Goal: Transaction & Acquisition: Purchase product/service

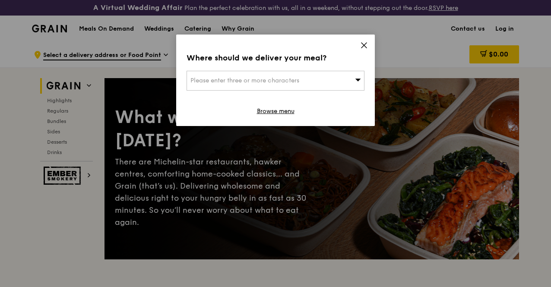
click at [367, 45] on icon at bounding box center [364, 45] width 8 height 8
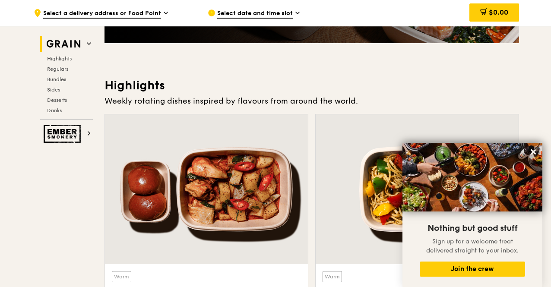
scroll to position [346, 0]
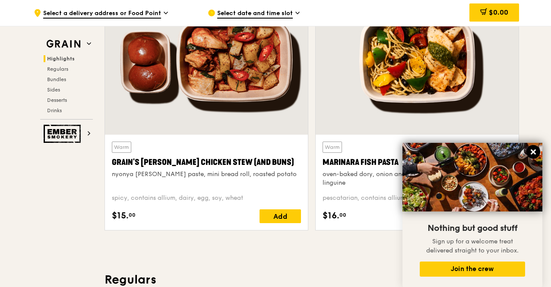
click at [533, 155] on icon at bounding box center [534, 152] width 8 height 8
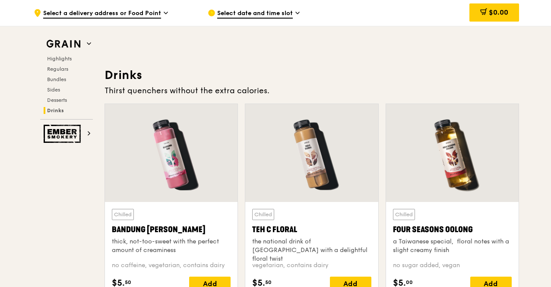
scroll to position [2926, 0]
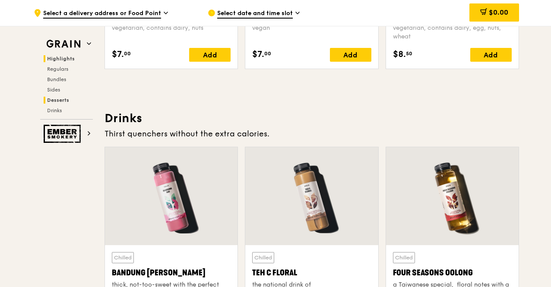
click at [53, 60] on span "Highlights" at bounding box center [61, 59] width 28 height 6
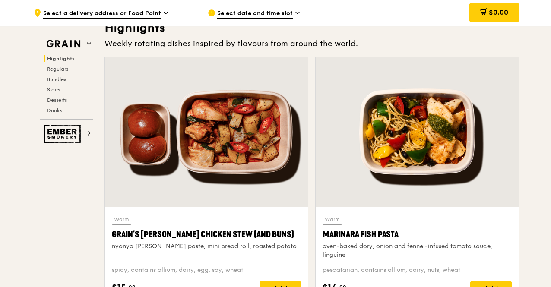
scroll to position [267, 0]
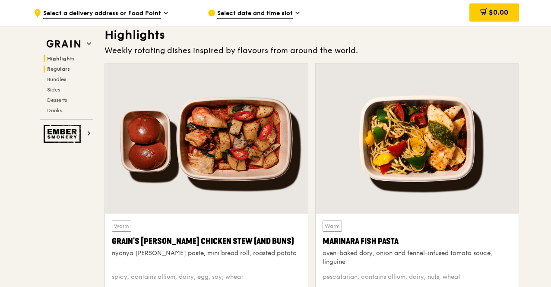
click at [62, 69] on span "Regulars" at bounding box center [58, 69] width 23 height 6
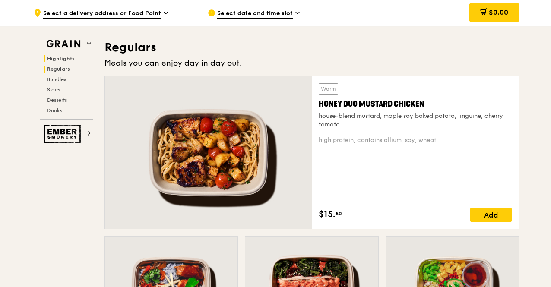
scroll to position [590, 0]
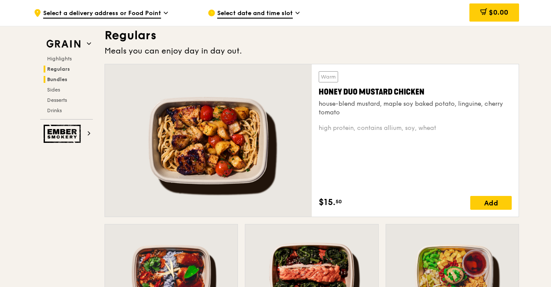
click at [63, 77] on span "Bundles" at bounding box center [57, 79] width 20 height 6
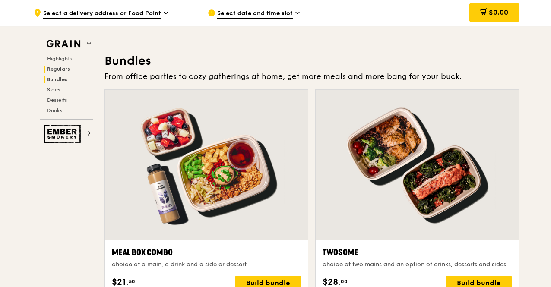
scroll to position [1265, 0]
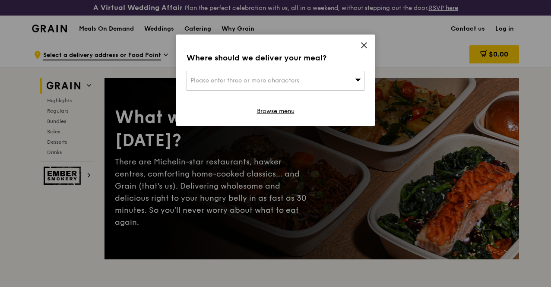
click at [369, 45] on div "Where should we deliver your meal? Please enter three or more characters Browse…" at bounding box center [275, 81] width 199 height 92
click at [364, 44] on icon at bounding box center [364, 45] width 8 height 8
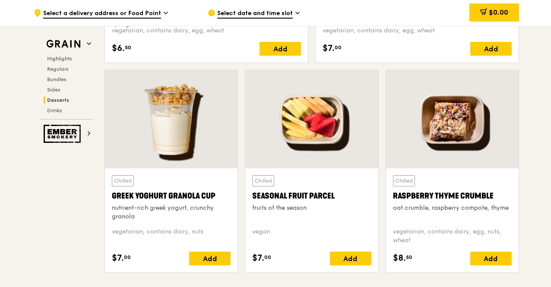
scroll to position [2766, 0]
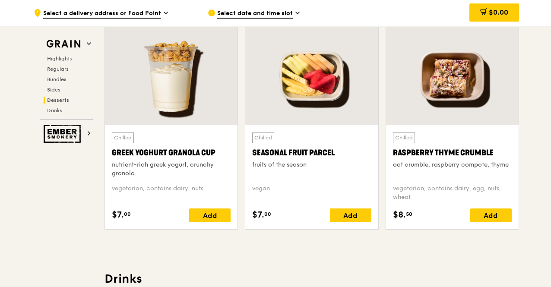
click at [176, 156] on div "Greek Yoghurt Granola Cup" at bounding box center [171, 153] width 119 height 12
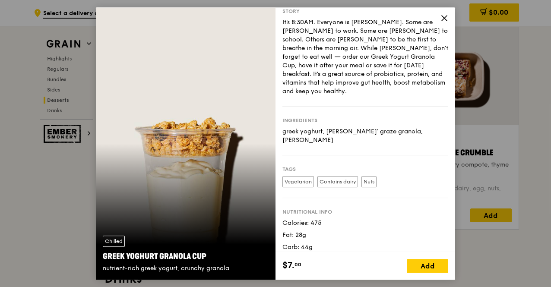
scroll to position [2895, 0]
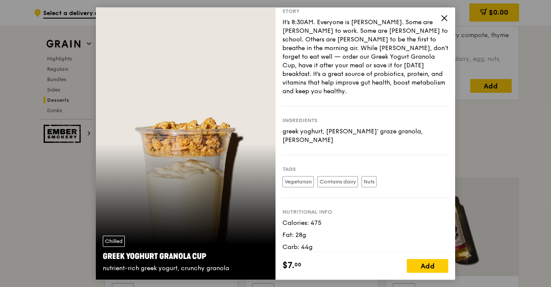
click at [443, 22] on icon at bounding box center [445, 18] width 8 height 8
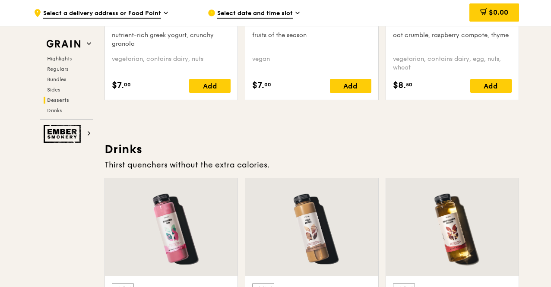
click at [302, 153] on h3 "Drinks" at bounding box center [312, 150] width 415 height 16
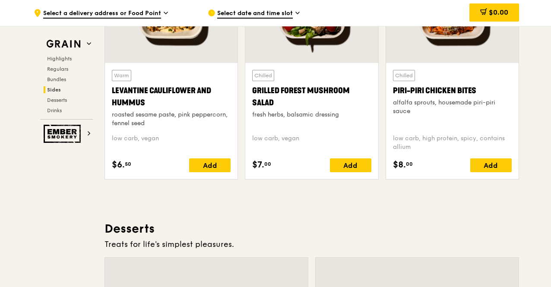
scroll to position [2161, 0]
